Goal: Task Accomplishment & Management: Use online tool/utility

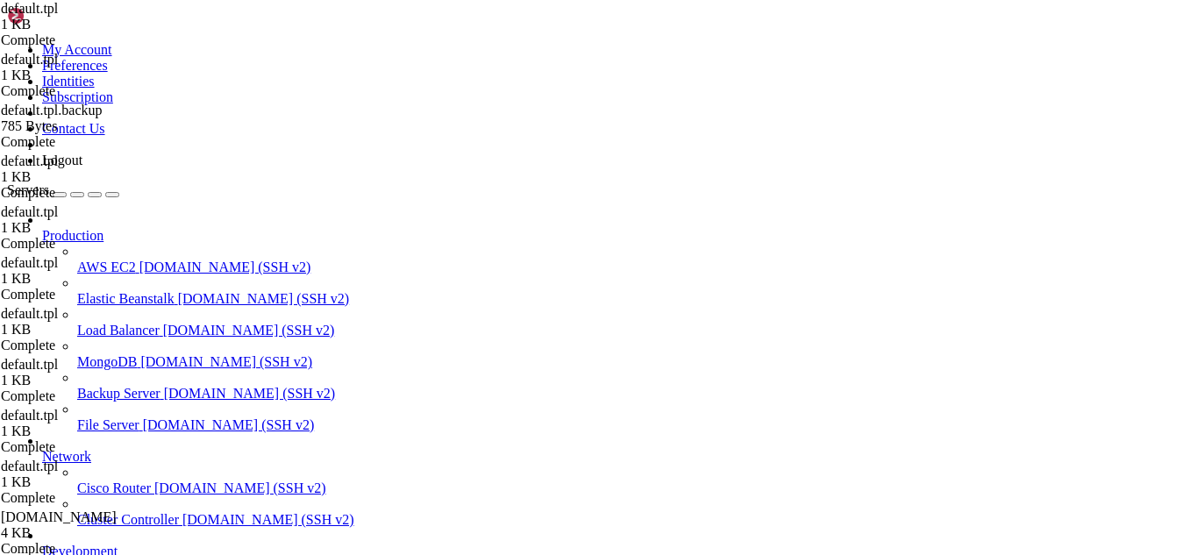
scroll to position [8, 2]
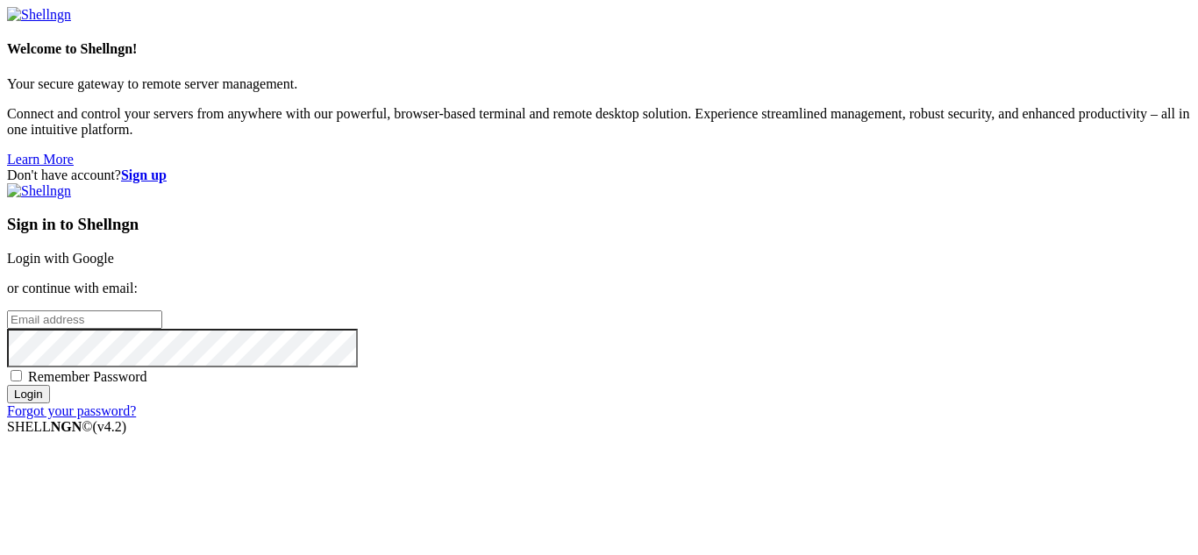
click at [114, 251] on link "Login with Google" at bounding box center [60, 258] width 107 height 15
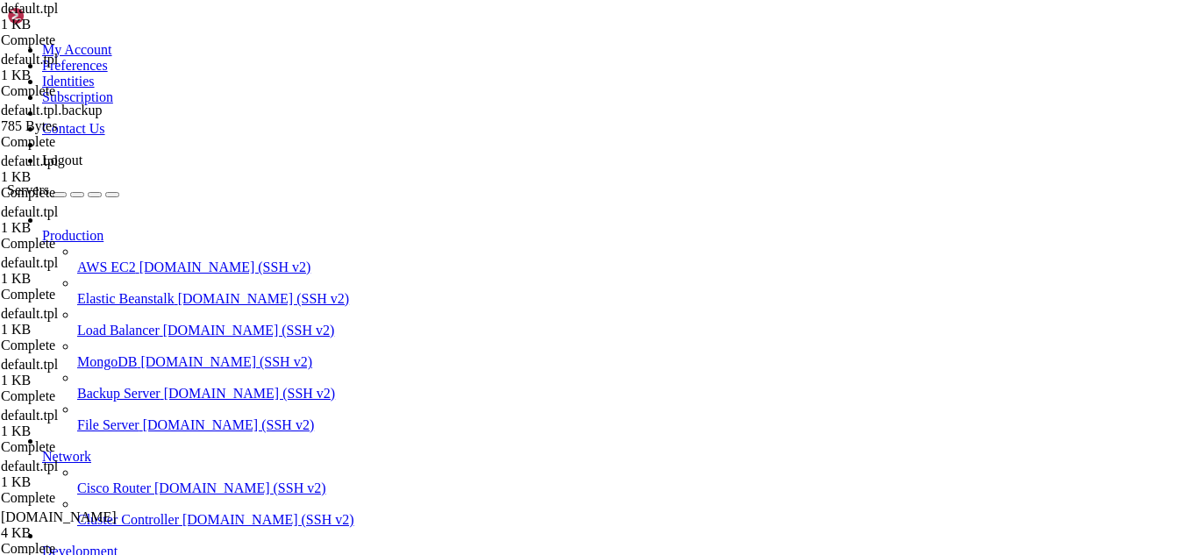
scroll to position [15681, 0]
drag, startPoint x: 271, startPoint y: 1493, endPoint x: 239, endPoint y: 1492, distance: 31.6
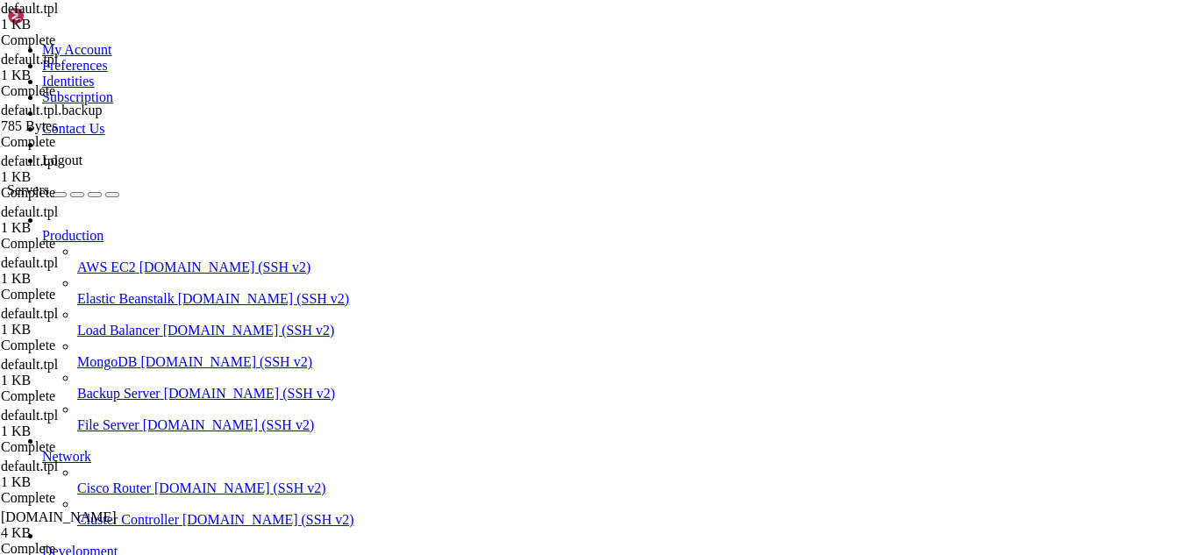
scroll to position [15830, 0]
drag, startPoint x: 395, startPoint y: 1499, endPoint x: 338, endPoint y: 1501, distance: 57.0
drag, startPoint x: 883, startPoint y: 1475, endPoint x: 15, endPoint y: 1439, distance: 868.8
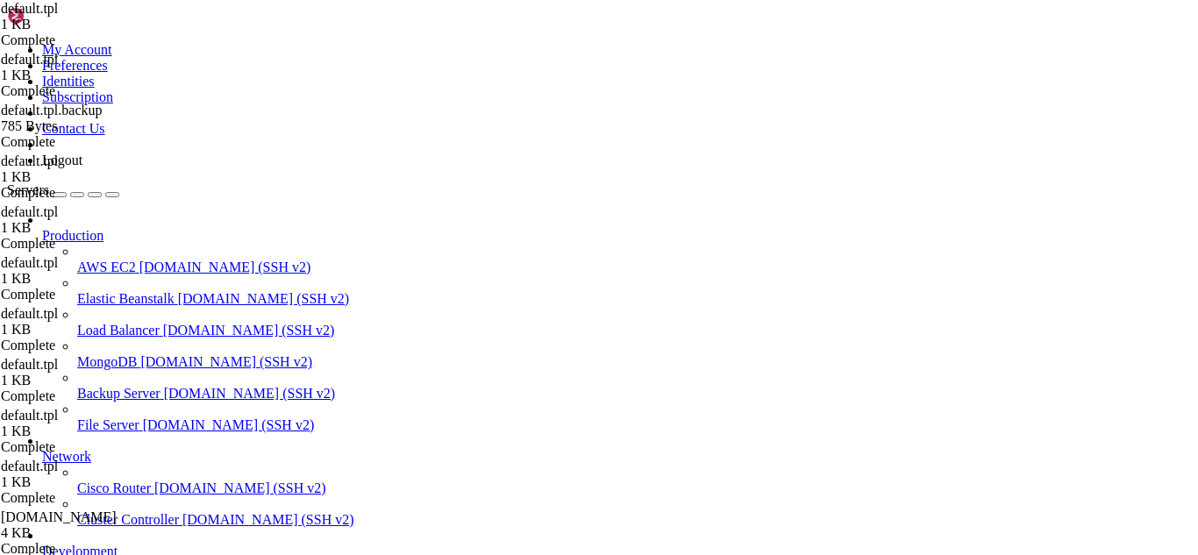
copy div "[root@hosting ~]# /opt/alt/php-fpm81/usr/bin/php -i | grep -i opcache Cannot lo…"
drag, startPoint x: 180, startPoint y: 1499, endPoint x: 168, endPoint y: 1499, distance: 11.4
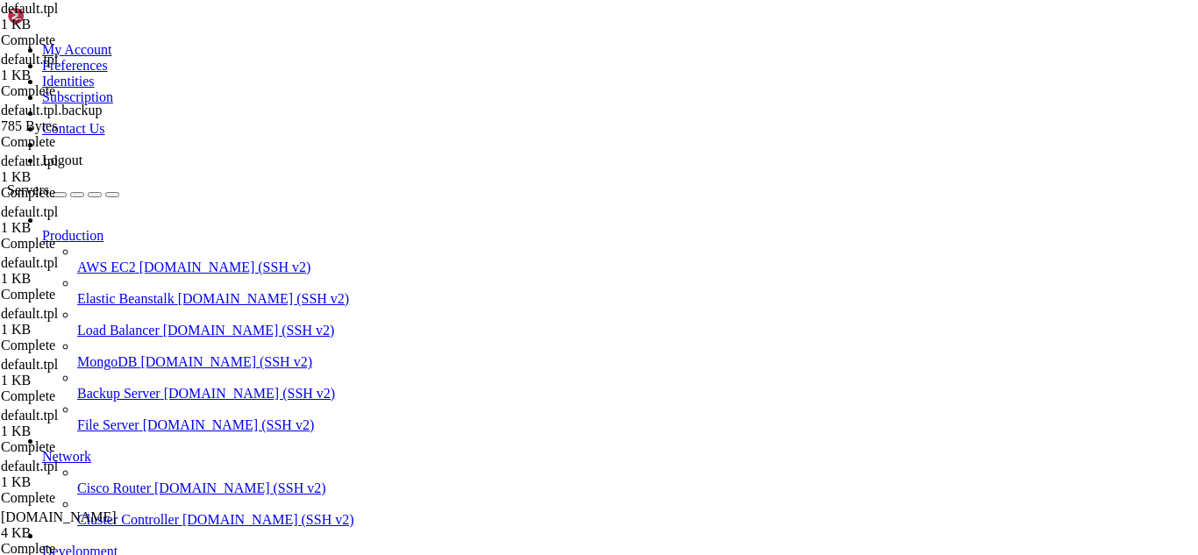
scroll to position [16889, 0]
